Goal: Information Seeking & Learning: Understand process/instructions

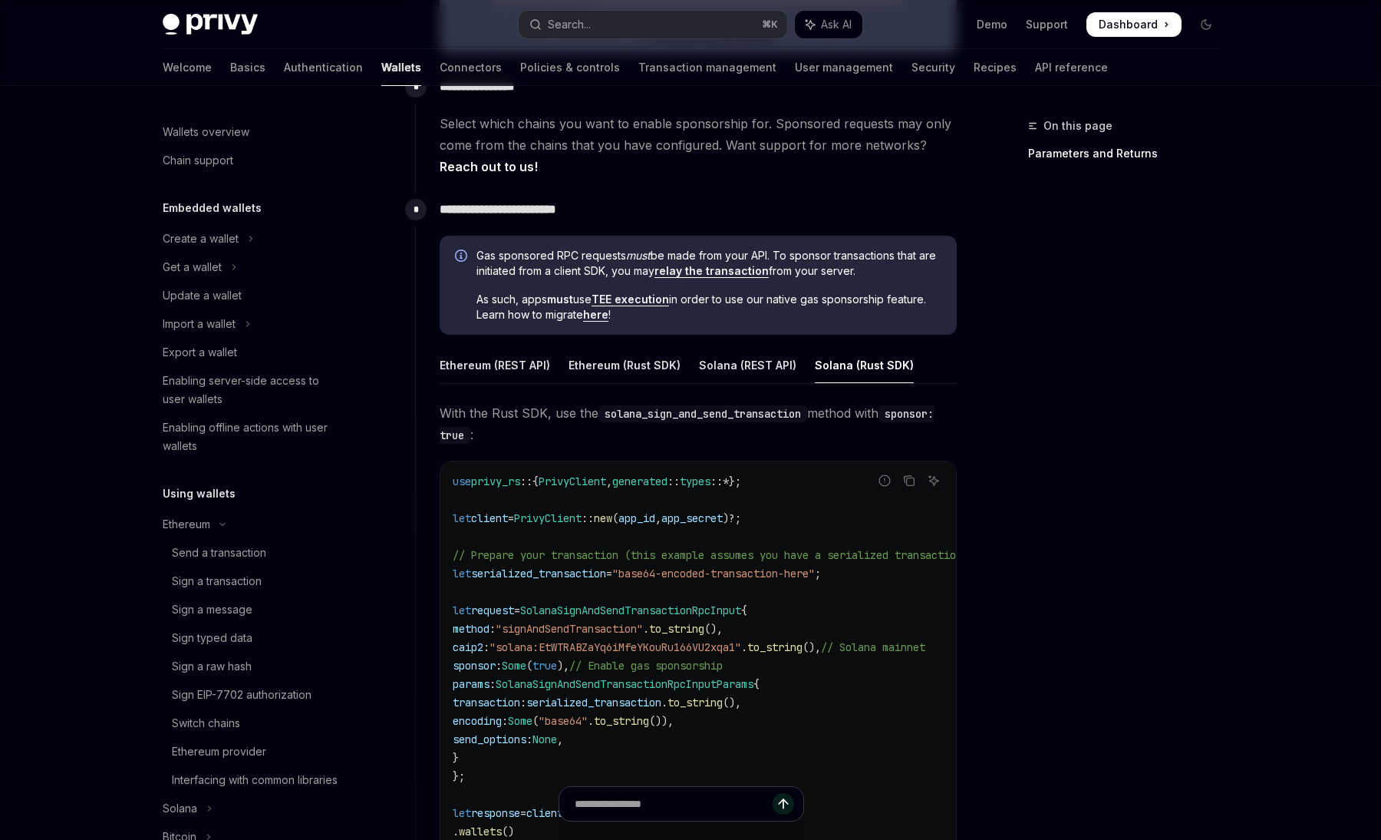
scroll to position [771, 0]
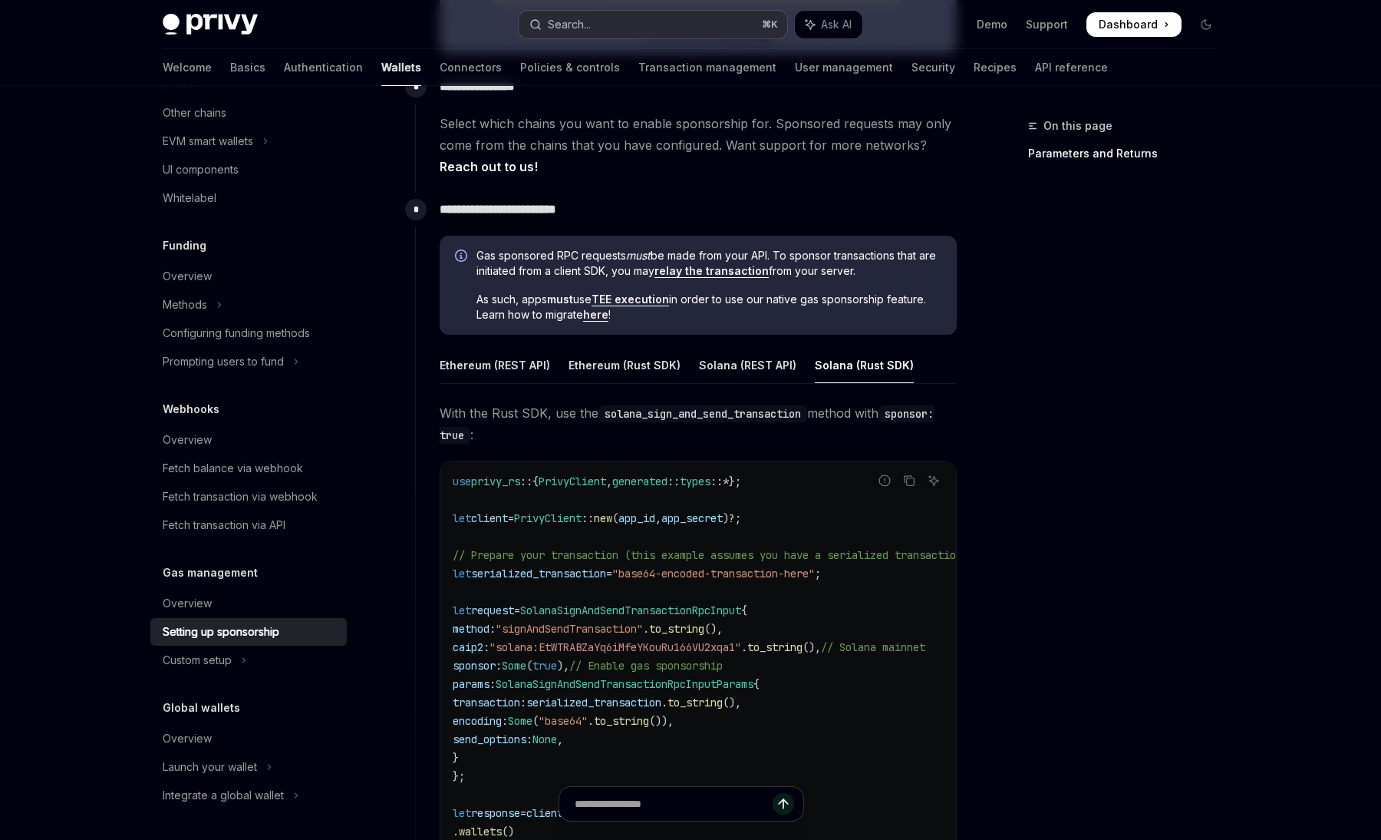
click at [603, 28] on button "Search... ⌘ K" at bounding box center [653, 25] width 269 height 28
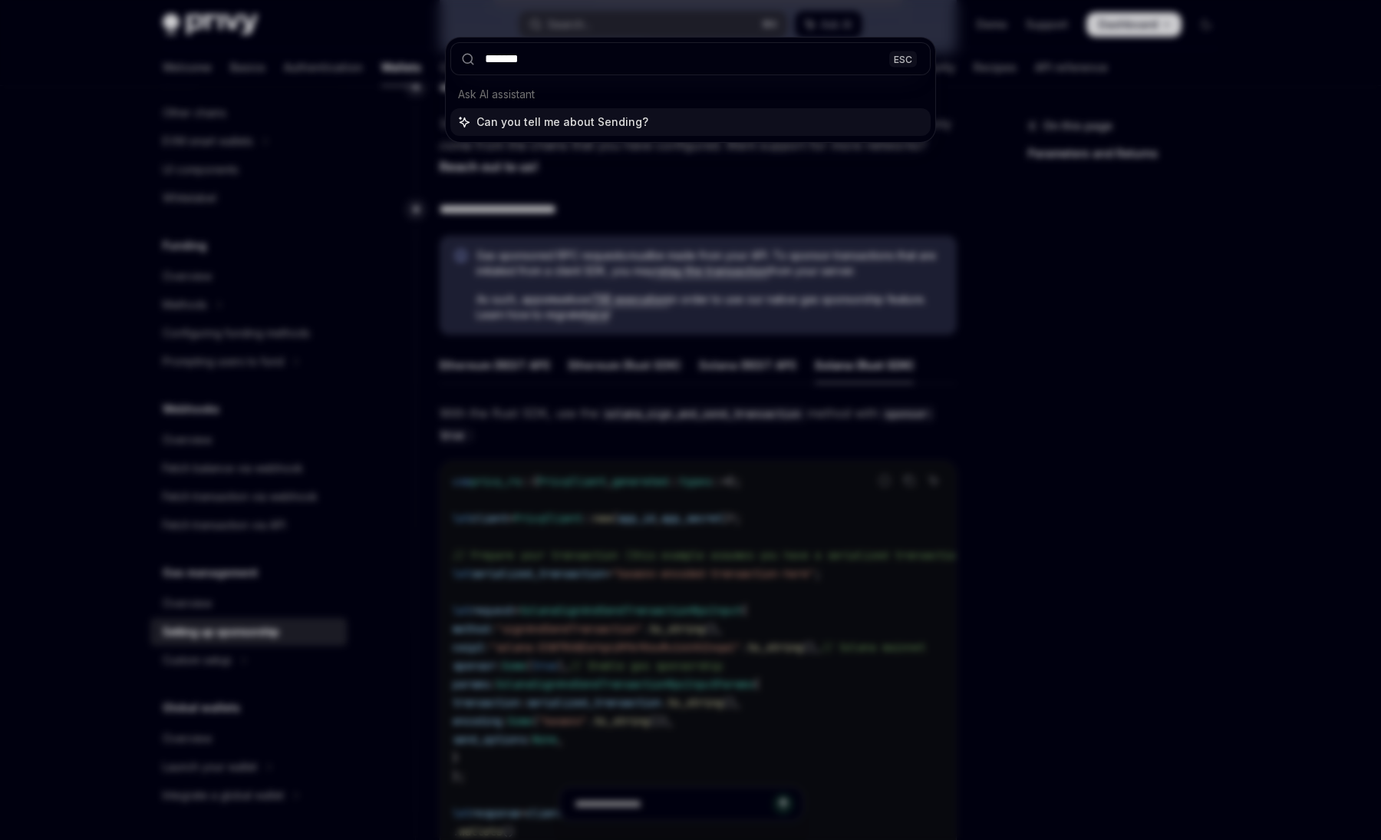
type input "*******"
click at [322, 160] on div "******* ESC Ask AI assistant Can you tell me about Sending?" at bounding box center [690, 420] width 1381 height 840
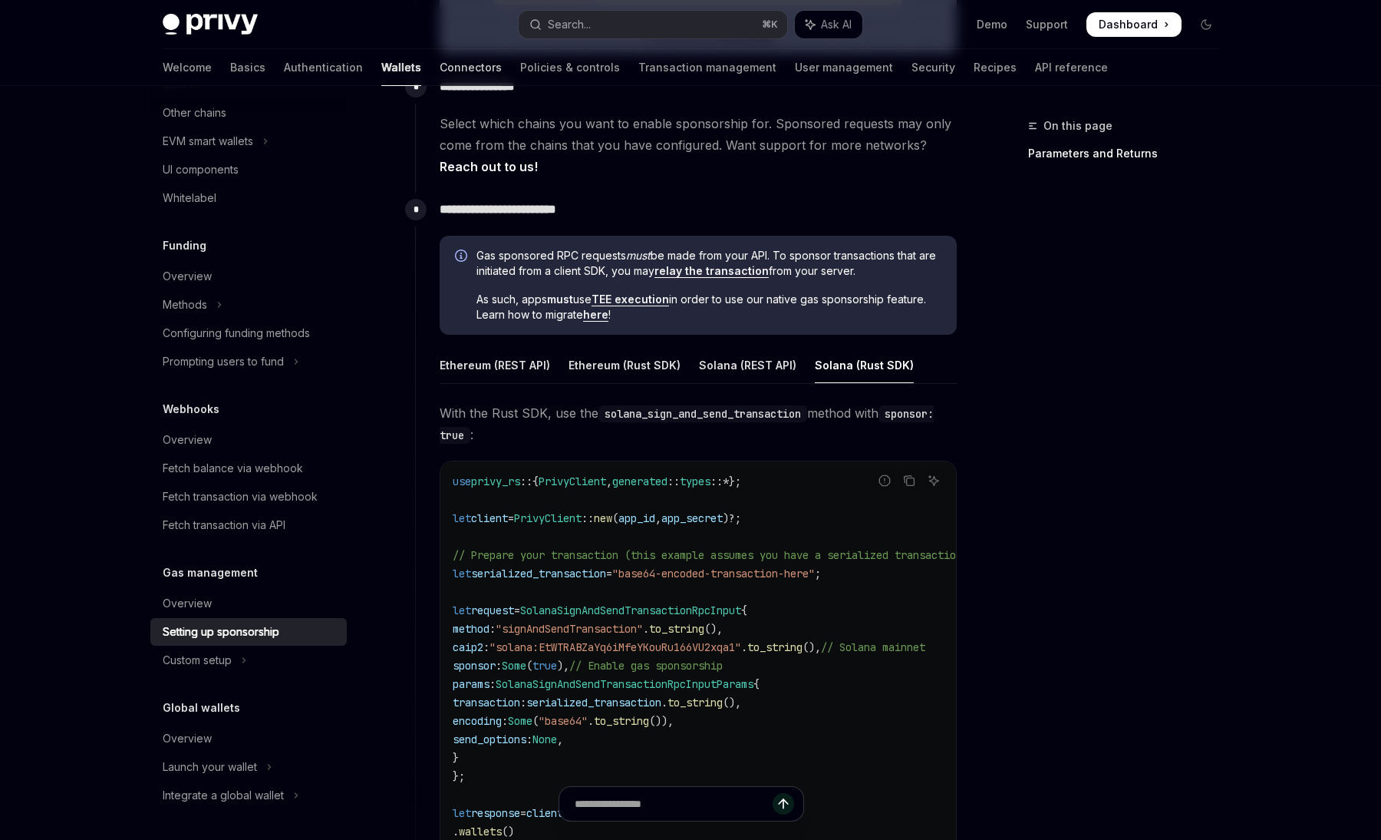
click at [440, 68] on link "Connectors" at bounding box center [471, 67] width 62 height 37
type textarea "*"
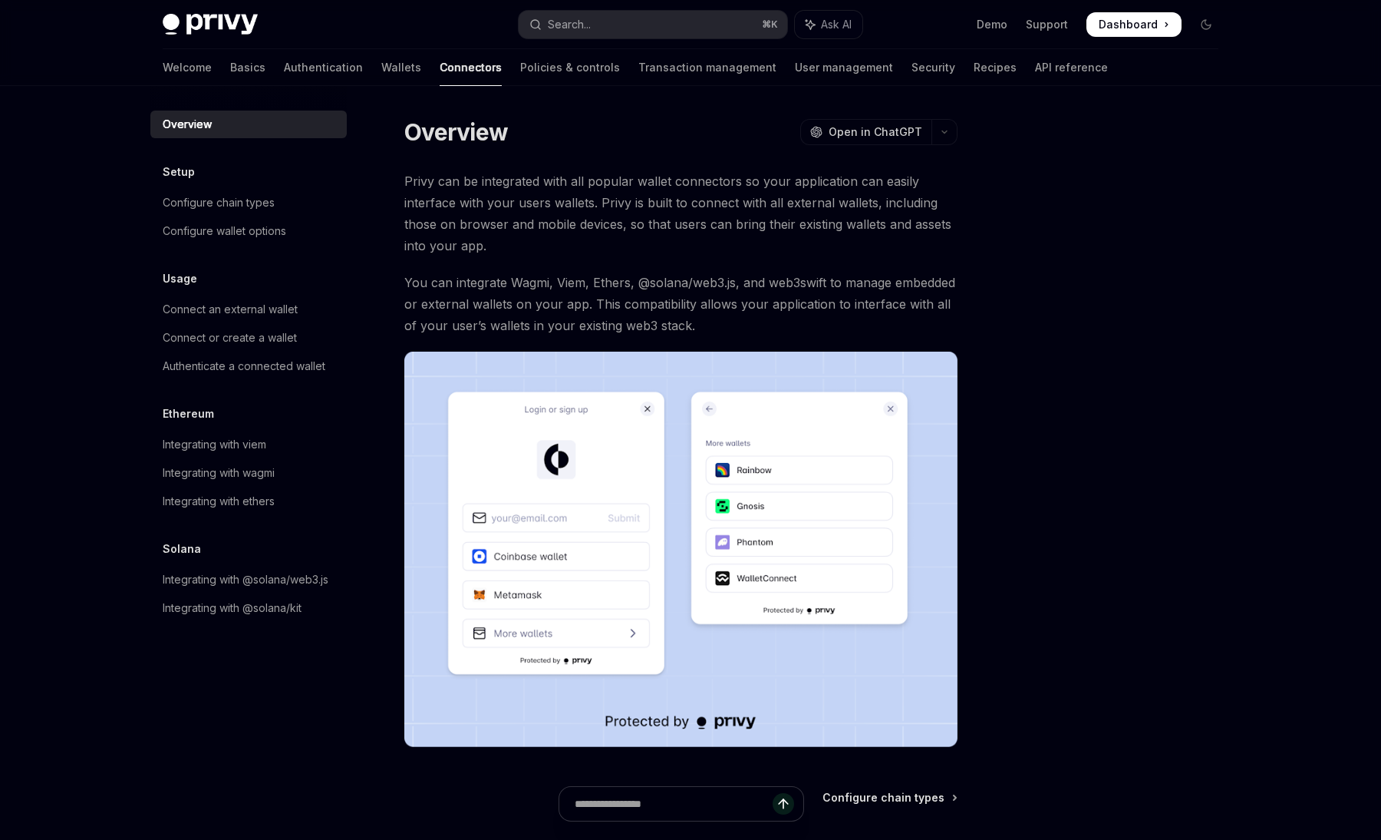
click at [348, 59] on div "Welcome Basics Authentication Wallets Connectors Policies & controls Transactio…" at bounding box center [635, 67] width 945 height 37
click at [381, 59] on link "Wallets" at bounding box center [401, 67] width 40 height 37
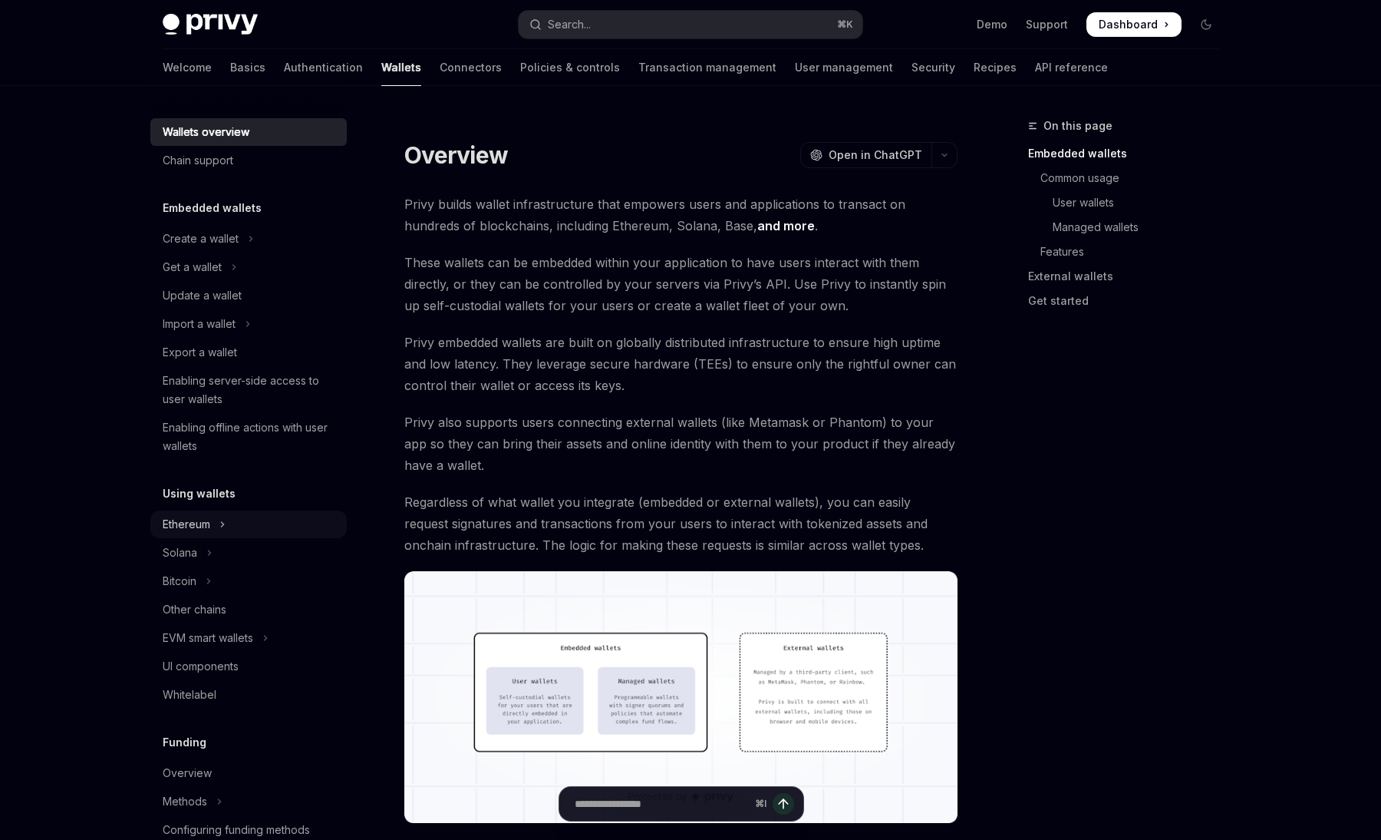
click at [217, 523] on button "Ethereum" at bounding box center [248, 524] width 196 height 28
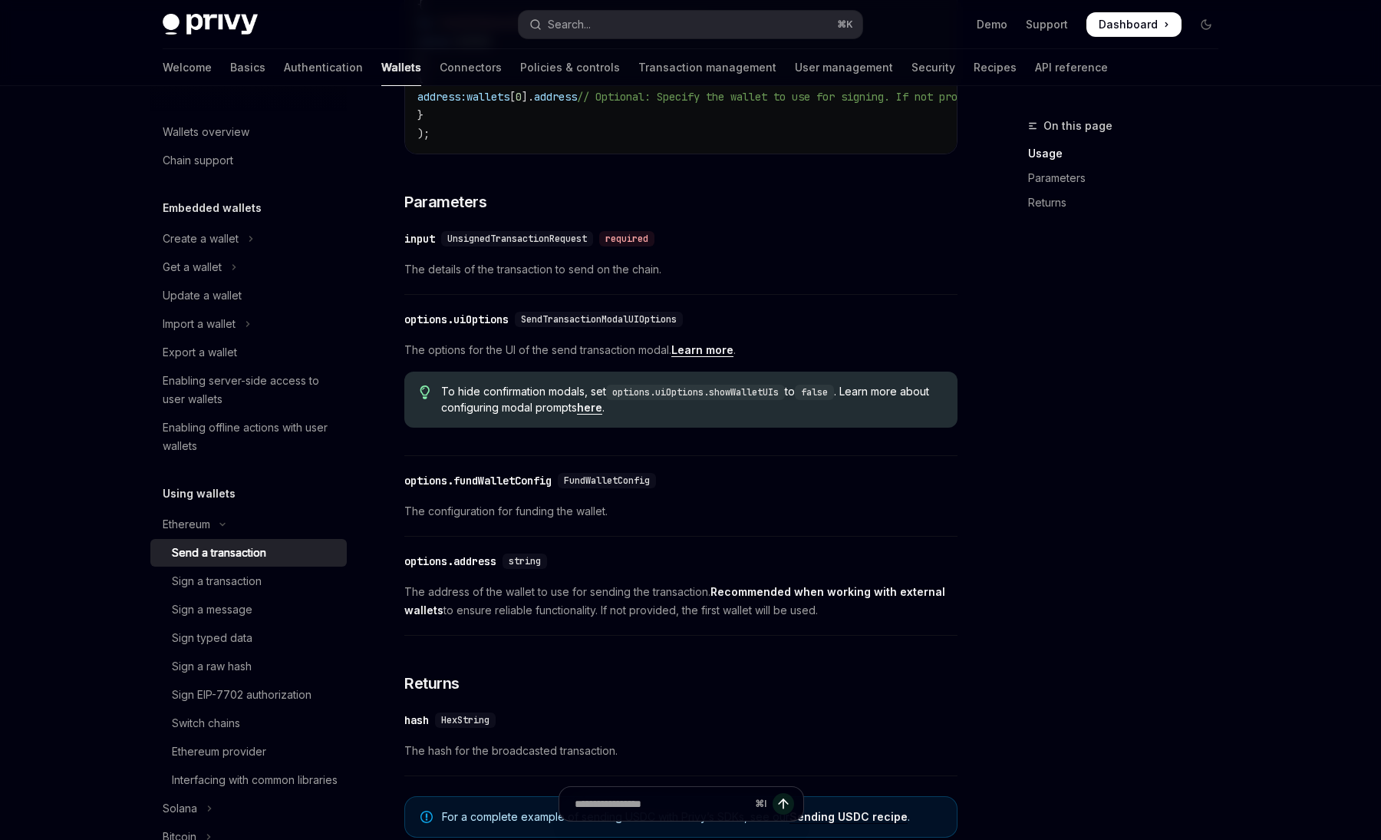
scroll to position [549, 0]
click at [410, 326] on div "options.uiOptions" at bounding box center [456, 318] width 104 height 15
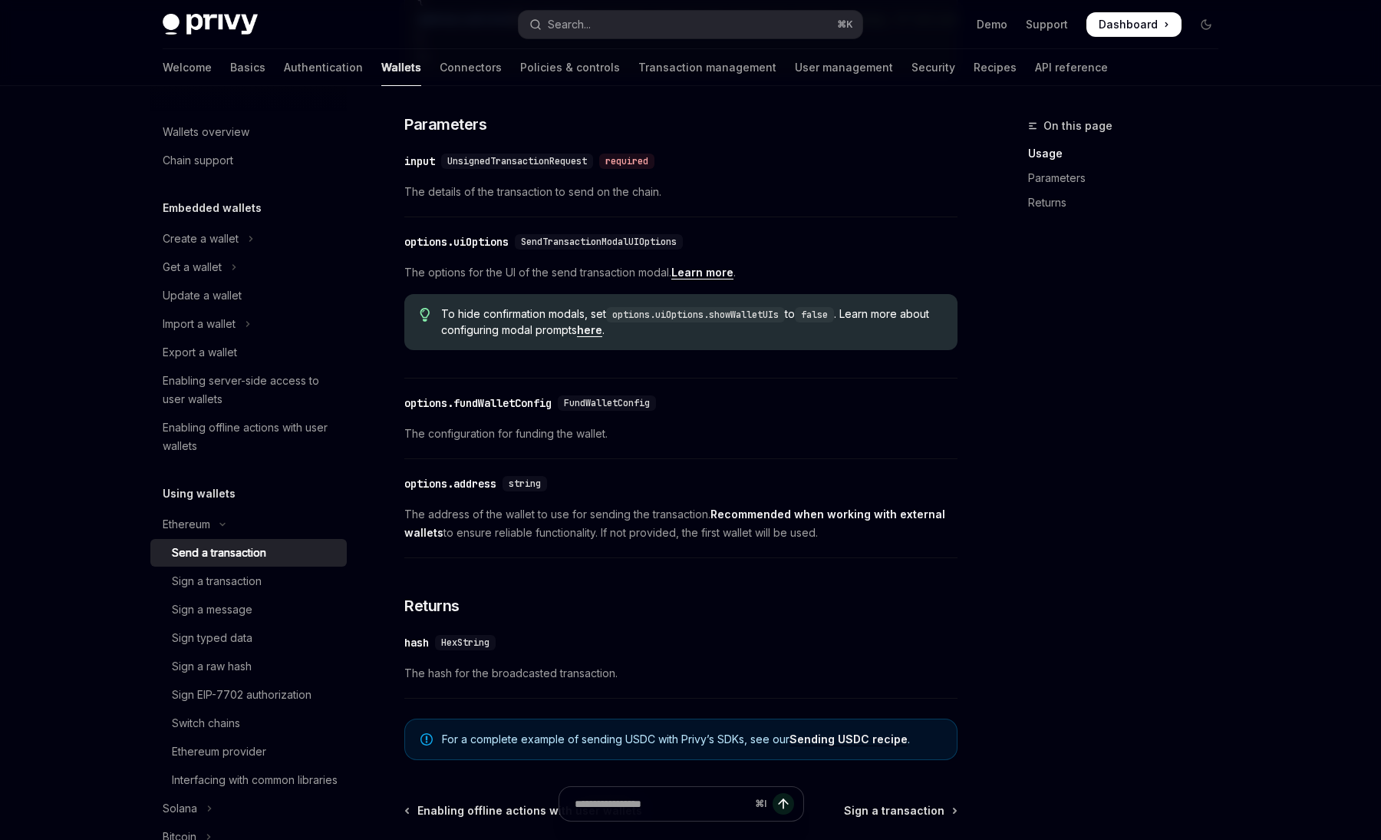
scroll to position [591, 0]
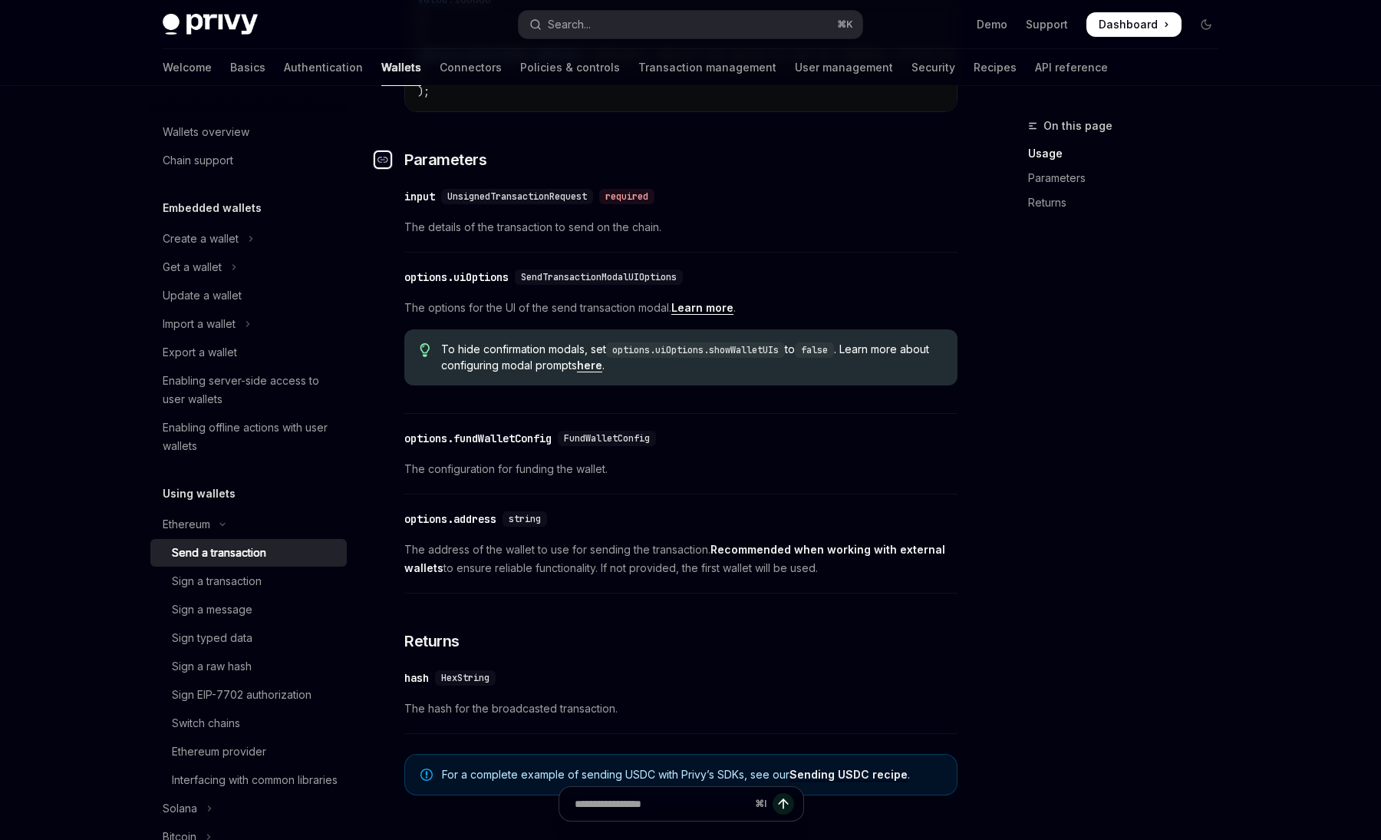
click at [378, 164] on icon "Navigate to header" at bounding box center [383, 159] width 11 height 9
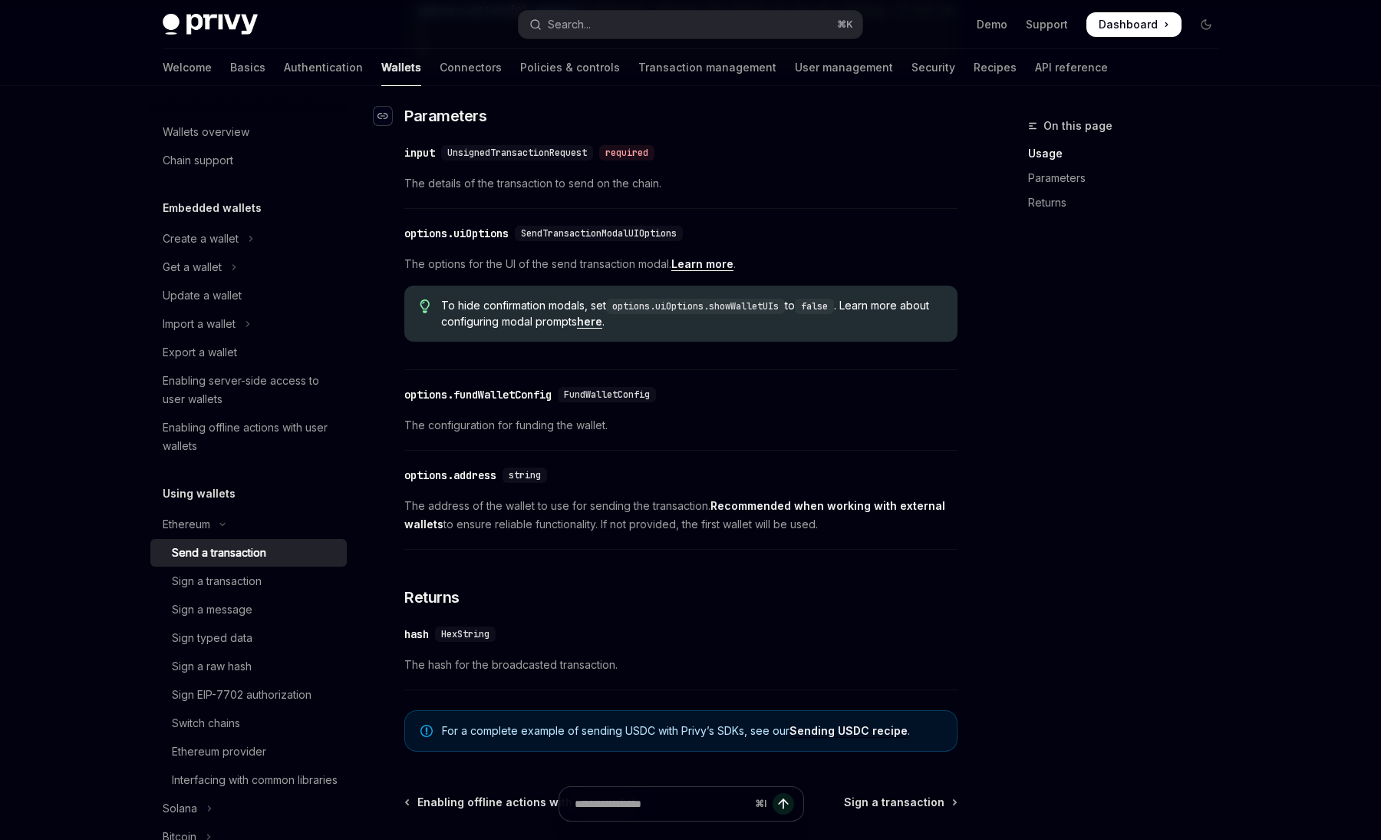
scroll to position [635, 0]
click at [602, 328] on link "here" at bounding box center [589, 321] width 25 height 14
type textarea "*"
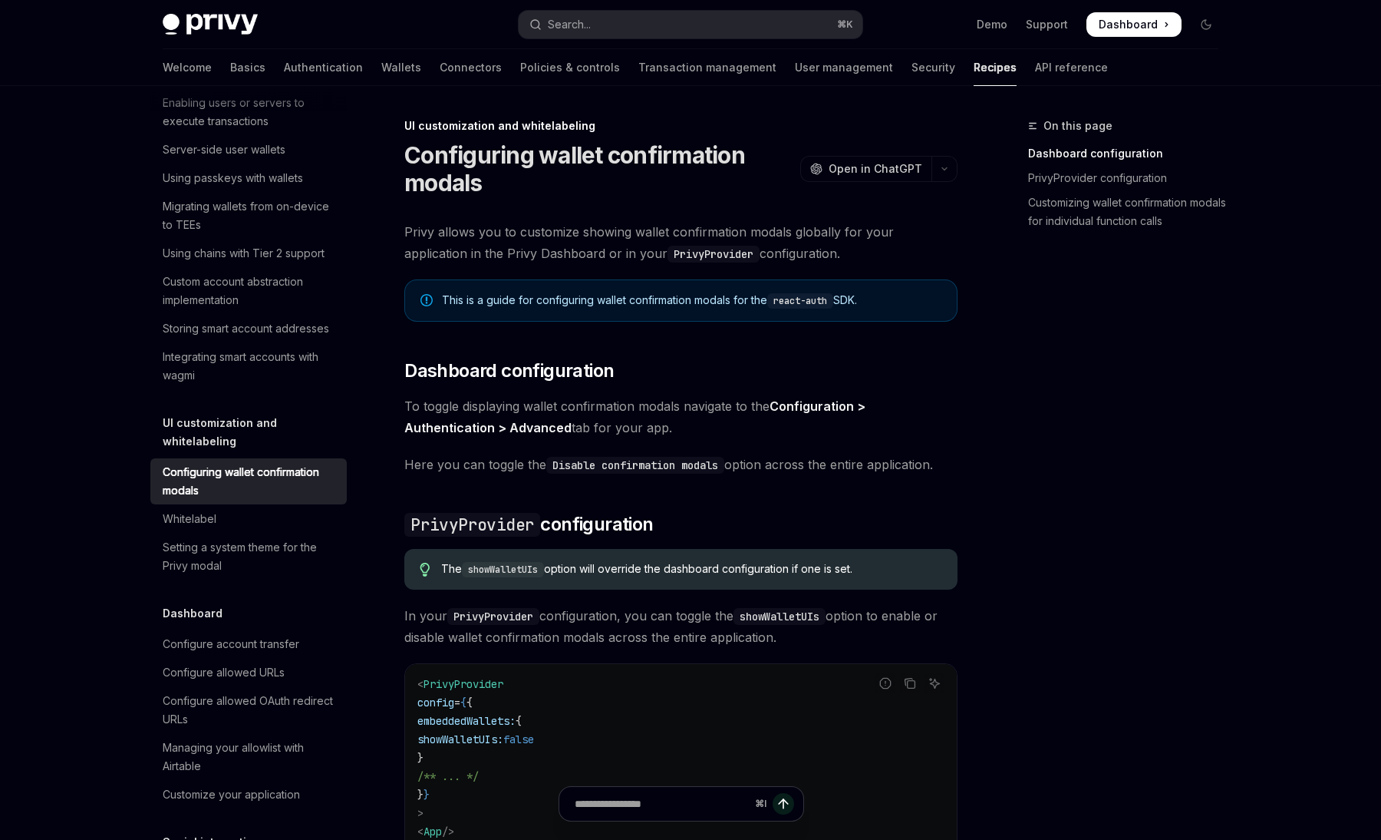
click at [1252, 408] on div "Overview Authentication Enable SMS and WhatsApp login Guest accounts Use tokens…" at bounding box center [691, 845] width 1130 height 1518
